Goal: Use online tool/utility: Use online tool/utility

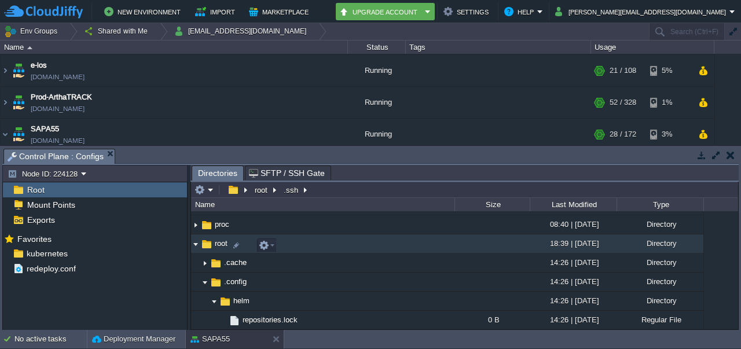
scroll to position [261, 0]
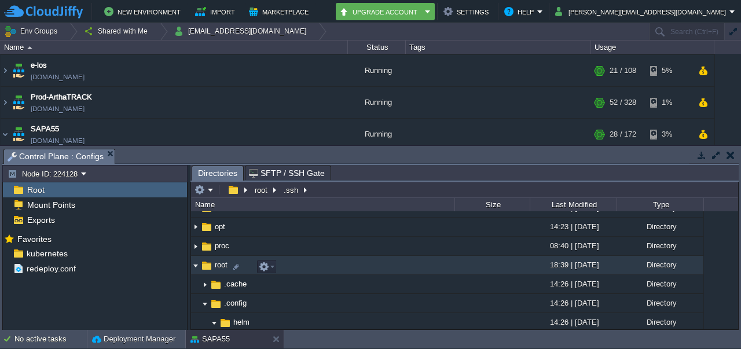
click at [195, 269] on img at bounding box center [195, 265] width 9 height 18
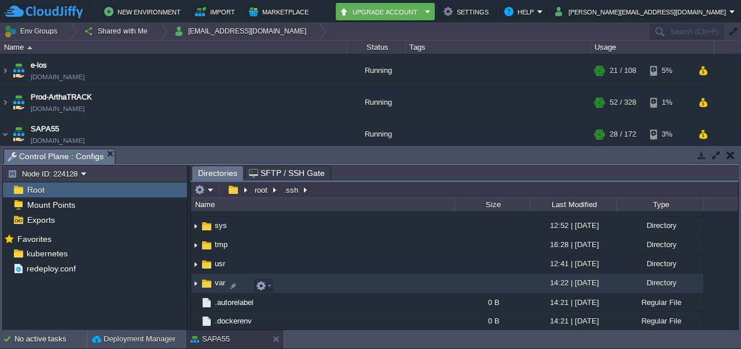
click at [194, 288] on img at bounding box center [195, 284] width 9 height 18
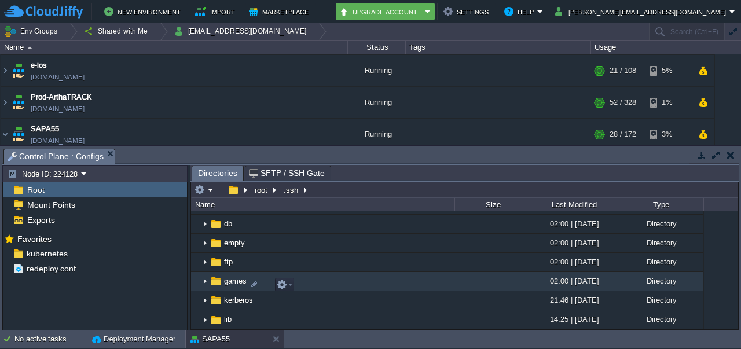
scroll to position [532, 0]
click at [205, 288] on img at bounding box center [204, 281] width 9 height 18
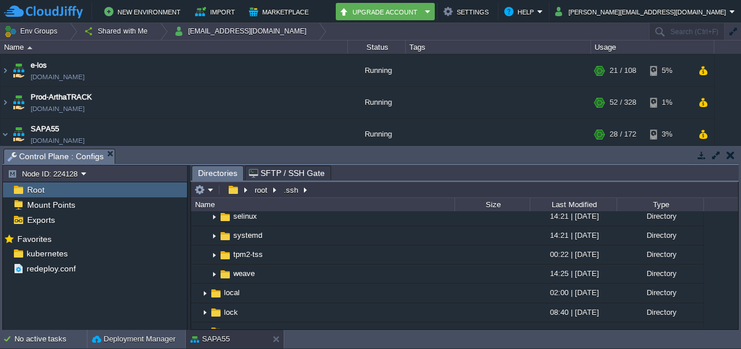
scroll to position [989, 0]
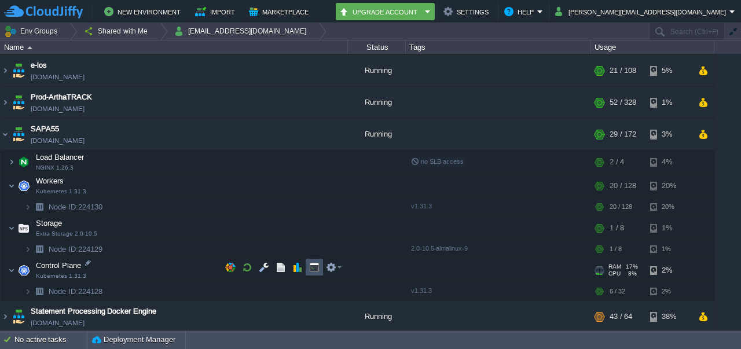
click at [309, 270] on button "button" at bounding box center [314, 267] width 10 height 10
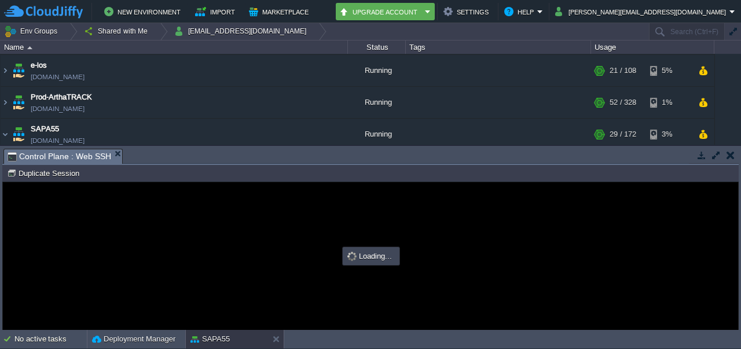
scroll to position [0, 0]
type input "#000000"
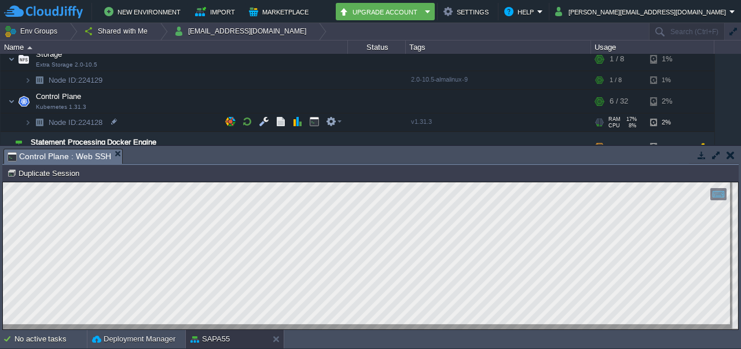
scroll to position [355, 0]
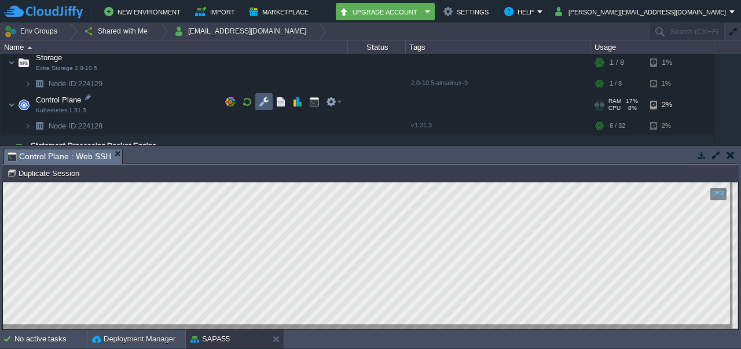
click at [257, 104] on td at bounding box center [263, 101] width 17 height 17
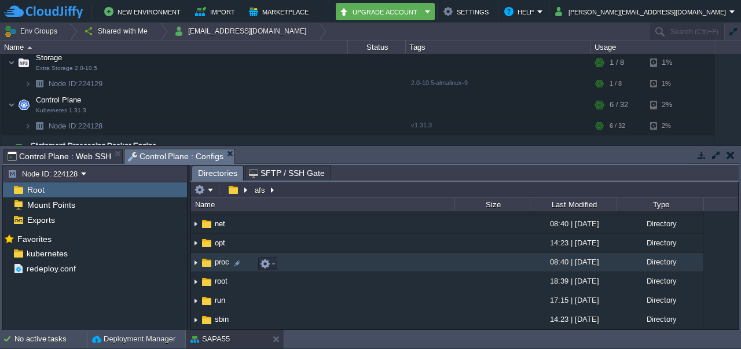
scroll to position [268, 0]
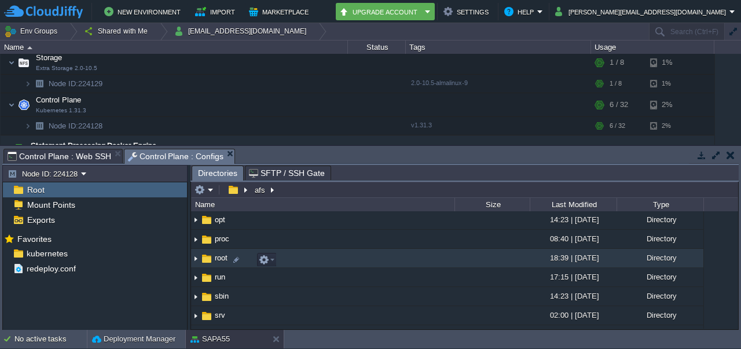
click at [197, 261] on img at bounding box center [195, 258] width 9 height 18
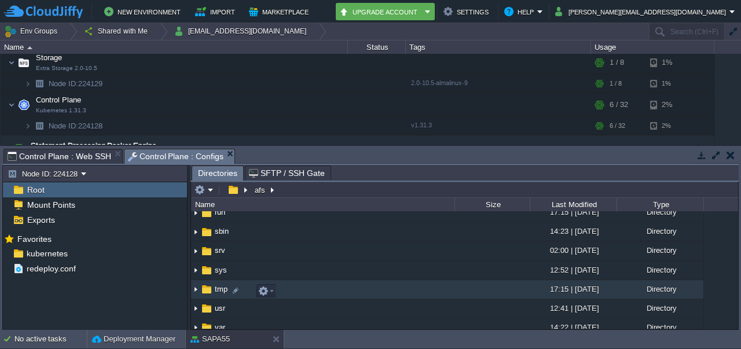
scroll to position [598, 0]
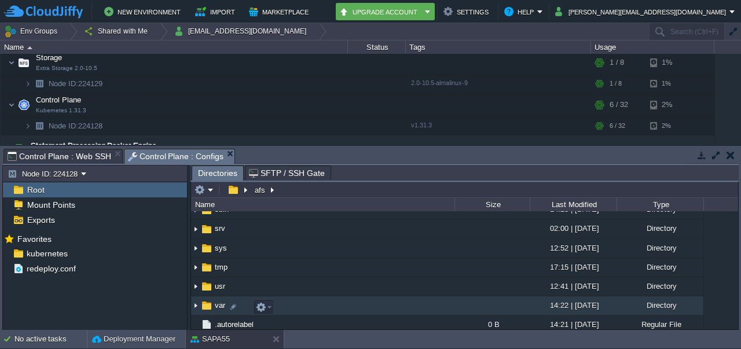
click at [197, 305] on img at bounding box center [195, 306] width 9 height 18
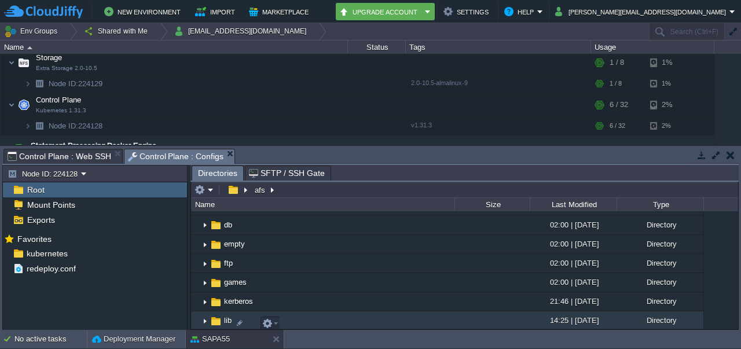
scroll to position [765, 0]
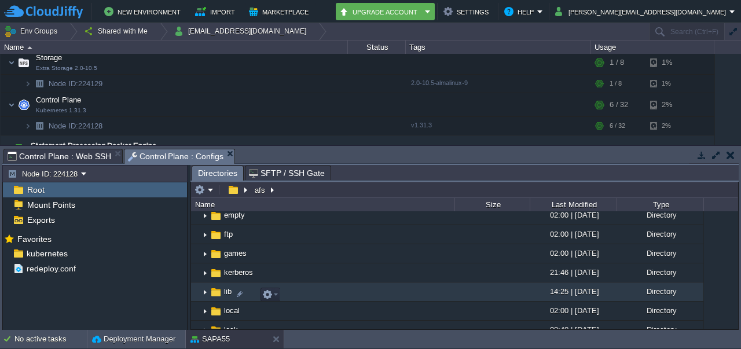
click at [207, 293] on img at bounding box center [204, 292] width 9 height 18
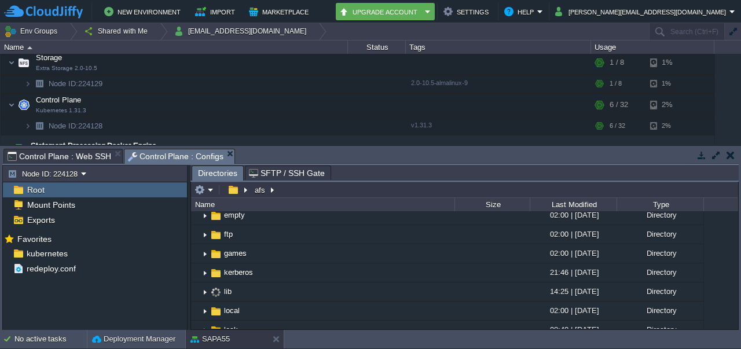
click at [84, 151] on span "Control Plane : Web SSH" at bounding box center [60, 156] width 104 height 14
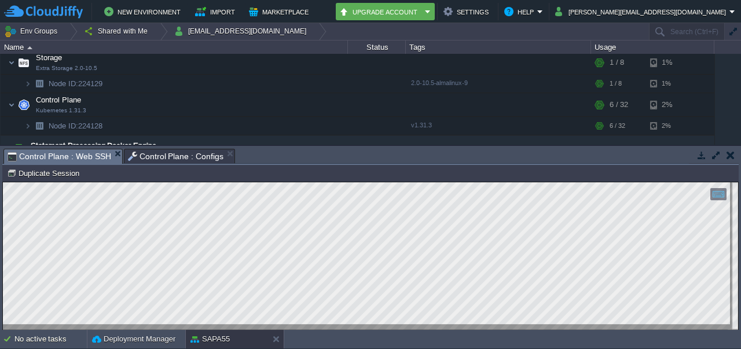
click at [153, 153] on span "Control Plane : Configs" at bounding box center [176, 156] width 96 height 14
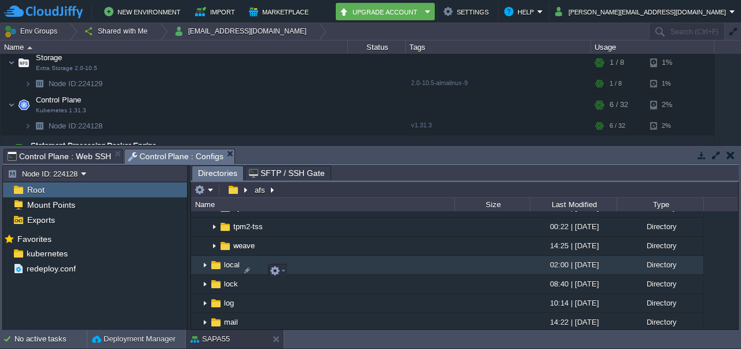
scroll to position [1252, 0]
